Goal: Information Seeking & Learning: Find specific fact

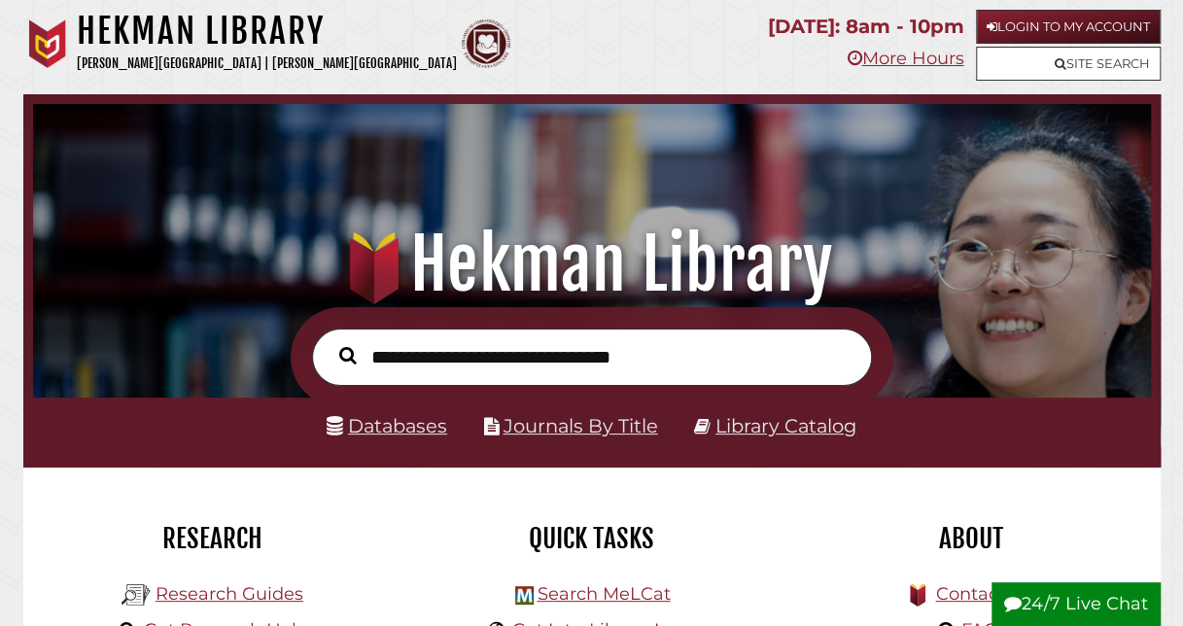
scroll to position [369, 1108]
click at [667, 353] on input "text" at bounding box center [592, 356] width 560 height 56
type input "**********"
click at [329, 342] on button "Search" at bounding box center [347, 355] width 37 height 27
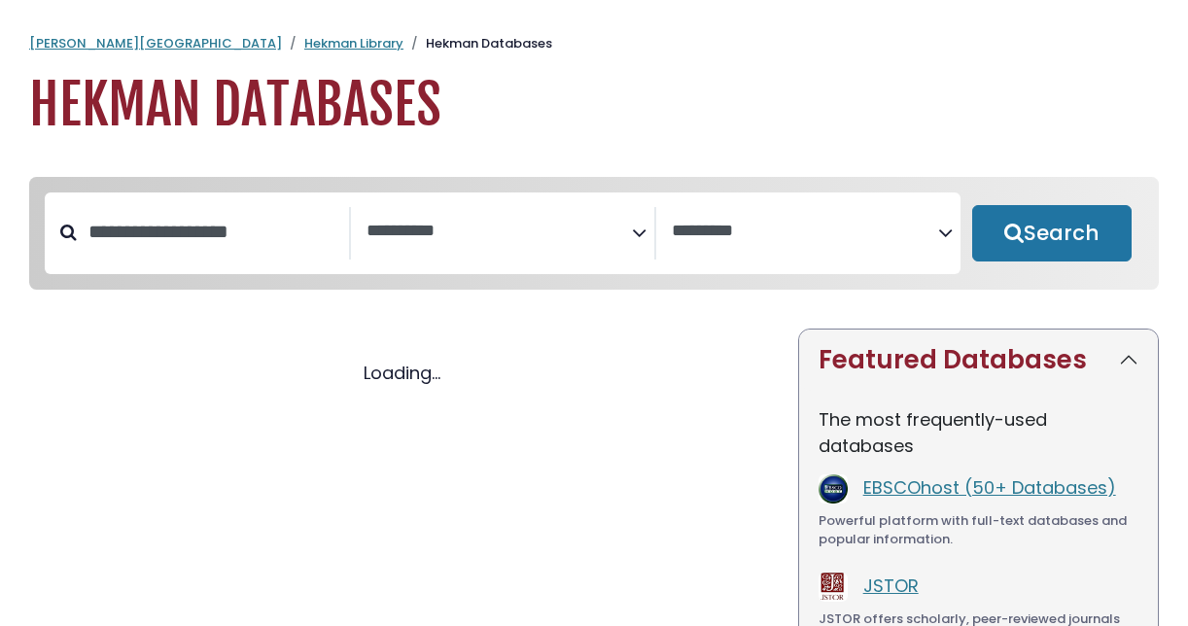
select select "Database Subject Filter"
select select "Database Vendors Filter"
select select "Database Subject Filter"
select select "Database Vendors Filter"
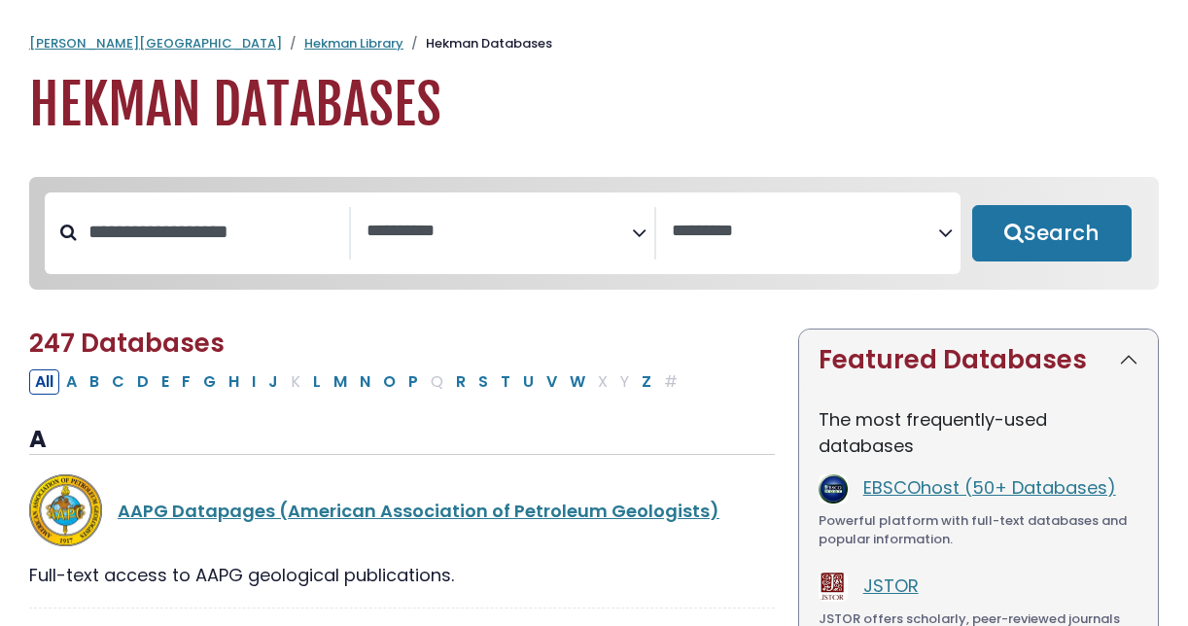
scroll to position [97, 0]
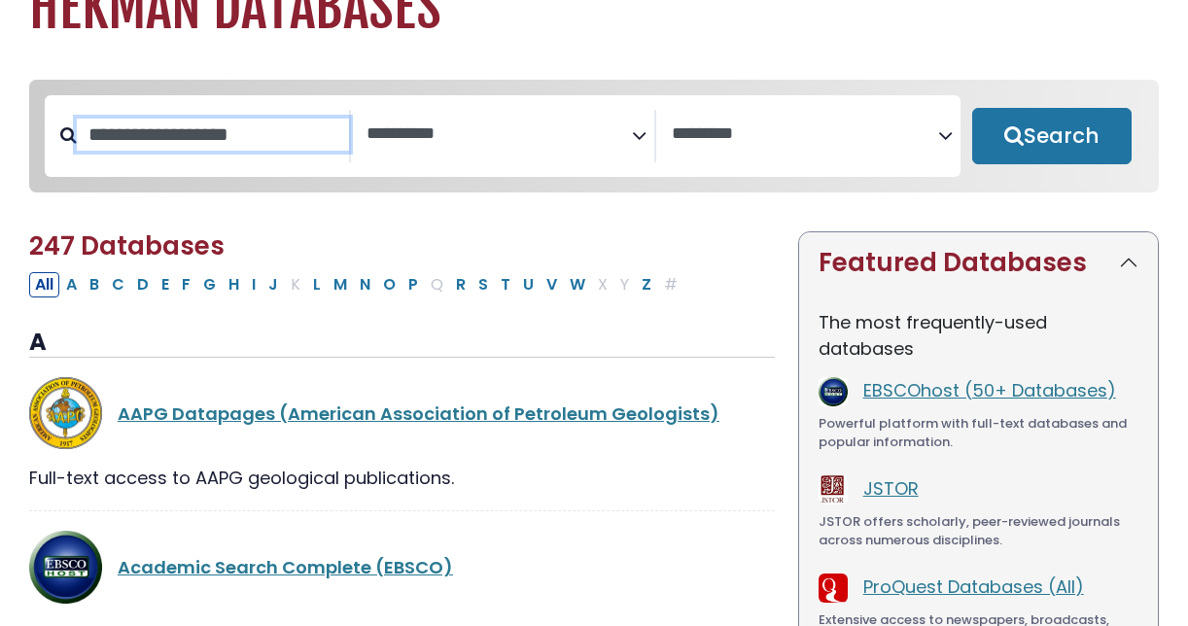
click at [286, 131] on input "Search database by title or keyword" at bounding box center [213, 135] width 272 height 32
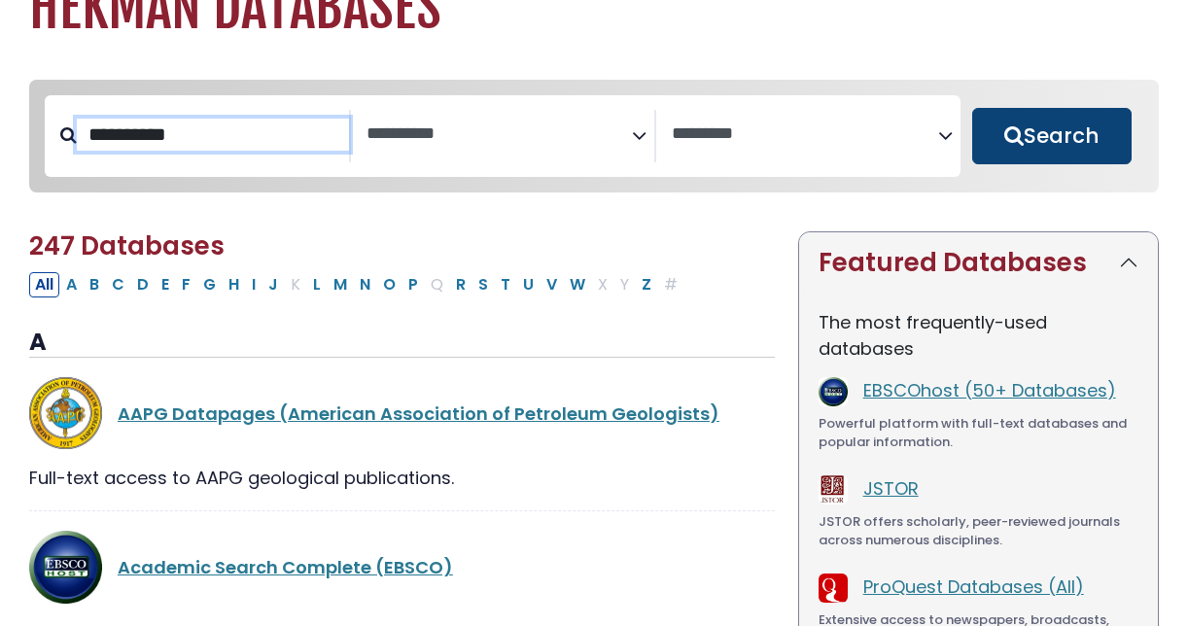
type input "**********"
click at [1077, 155] on button "Search" at bounding box center [1051, 136] width 159 height 56
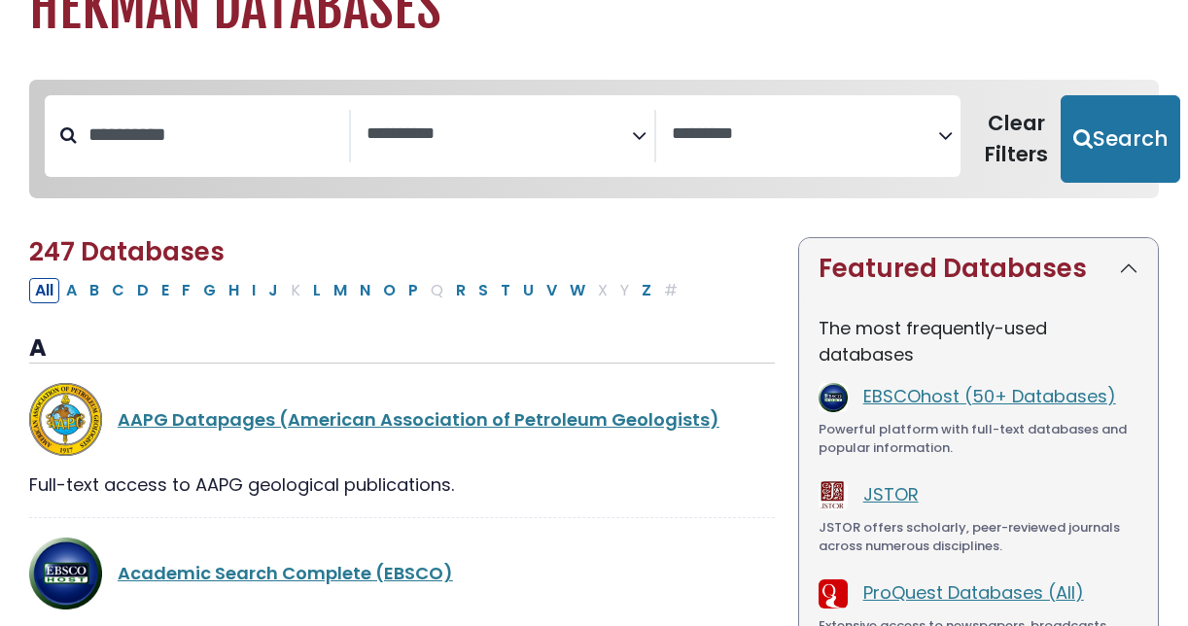
select select "Database Subject Filter"
select select "Database Vendors Filter"
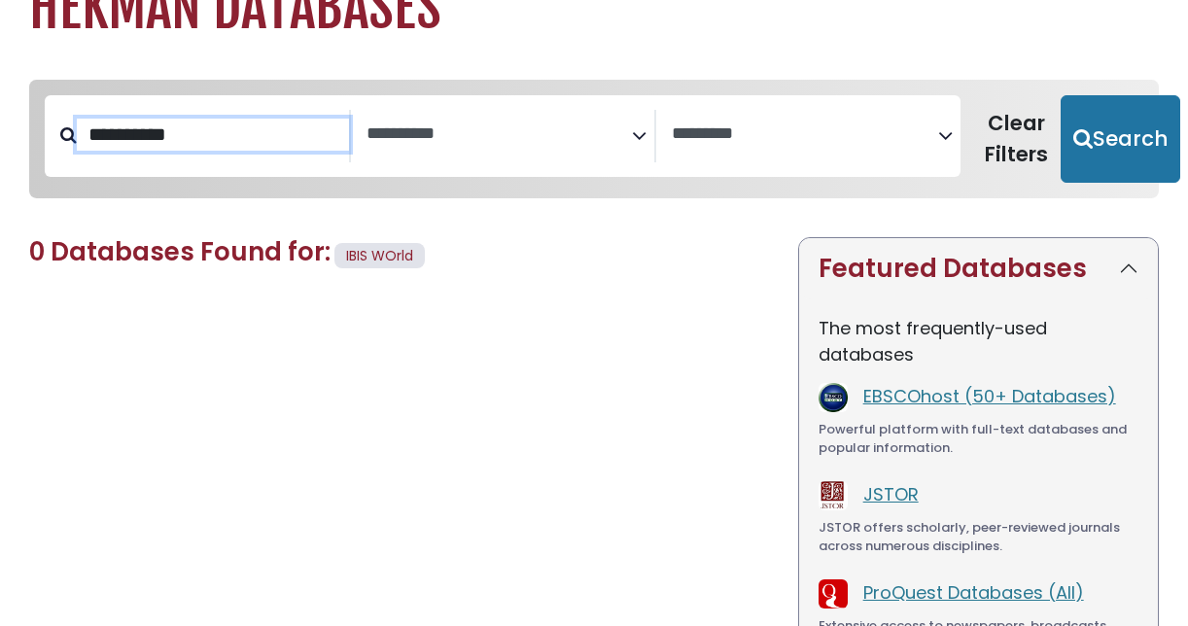
drag, startPoint x: 216, startPoint y: 140, endPoint x: 50, endPoint y: 145, distance: 166.2
click at [50, 145] on div "**********" at bounding box center [198, 136] width 306 height 52
type input "*********"
click at [1060, 95] on button "Search" at bounding box center [1120, 138] width 120 height 87
select select "Database Subject Filter"
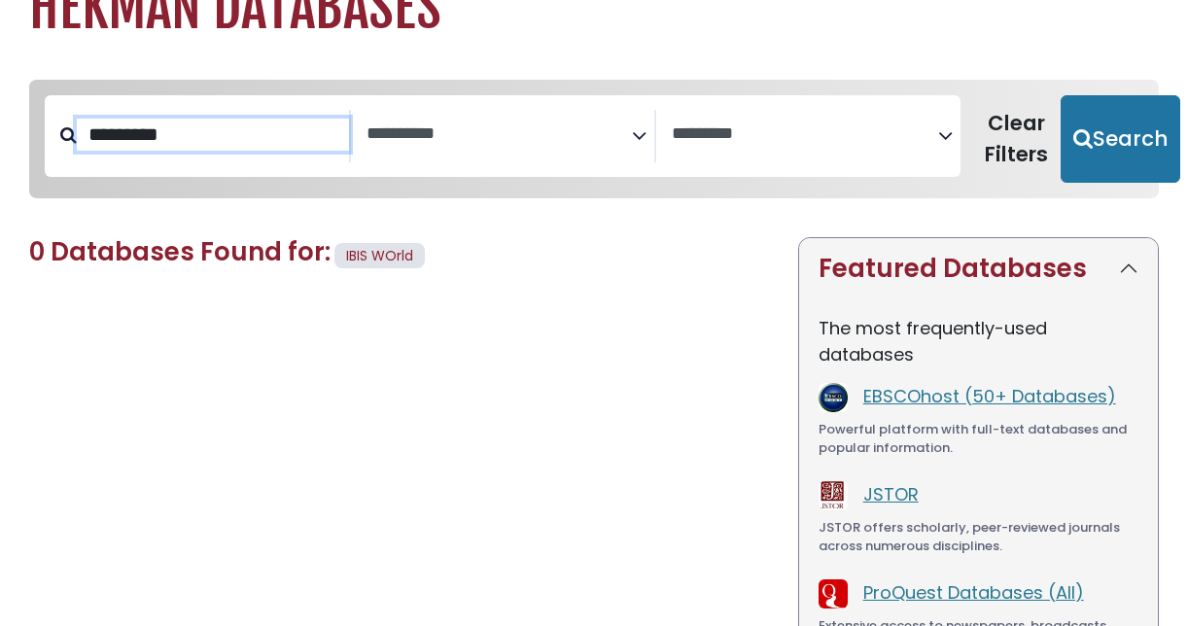
select select "Database Vendors Filter"
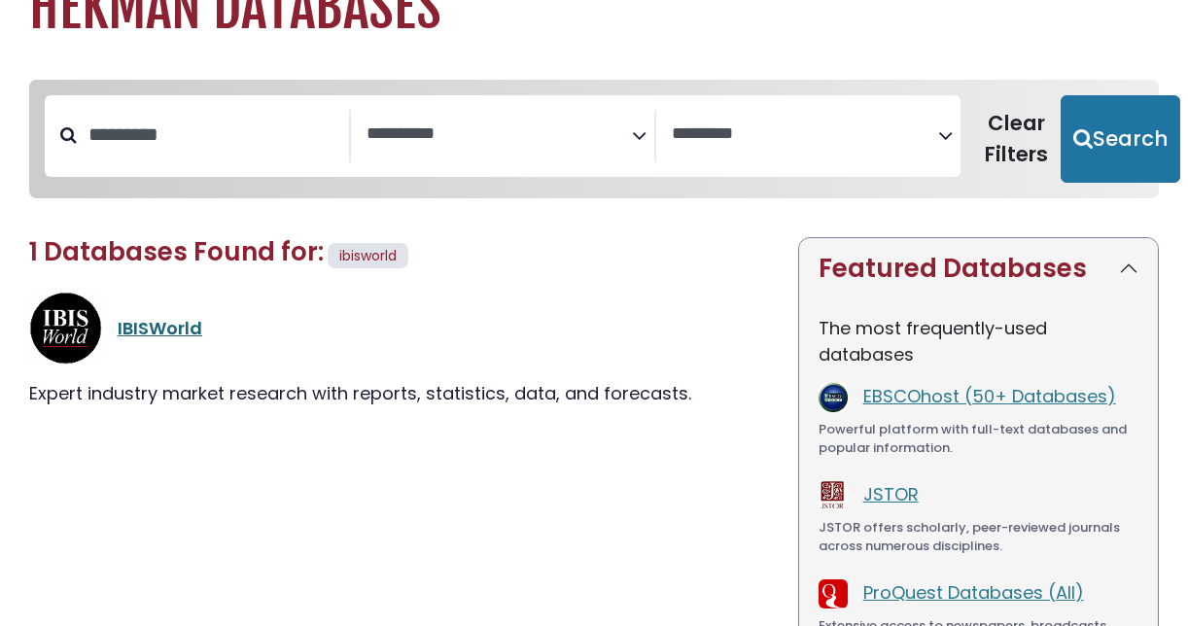
click at [145, 323] on link "IBISWorld" at bounding box center [160, 328] width 85 height 24
